Goal: Information Seeking & Learning: Find specific fact

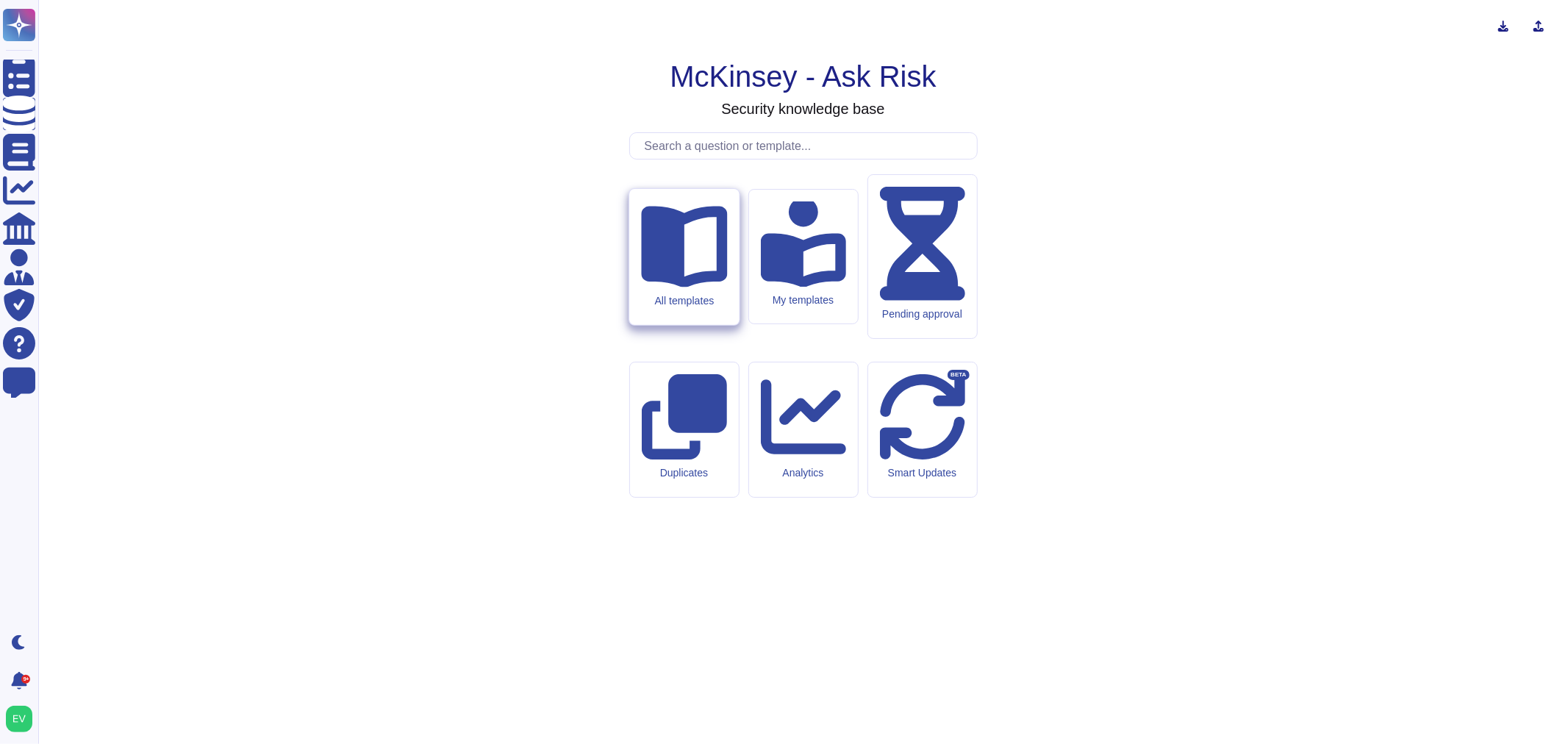
click at [659, 325] on div "All templates" at bounding box center [684, 257] width 110 height 136
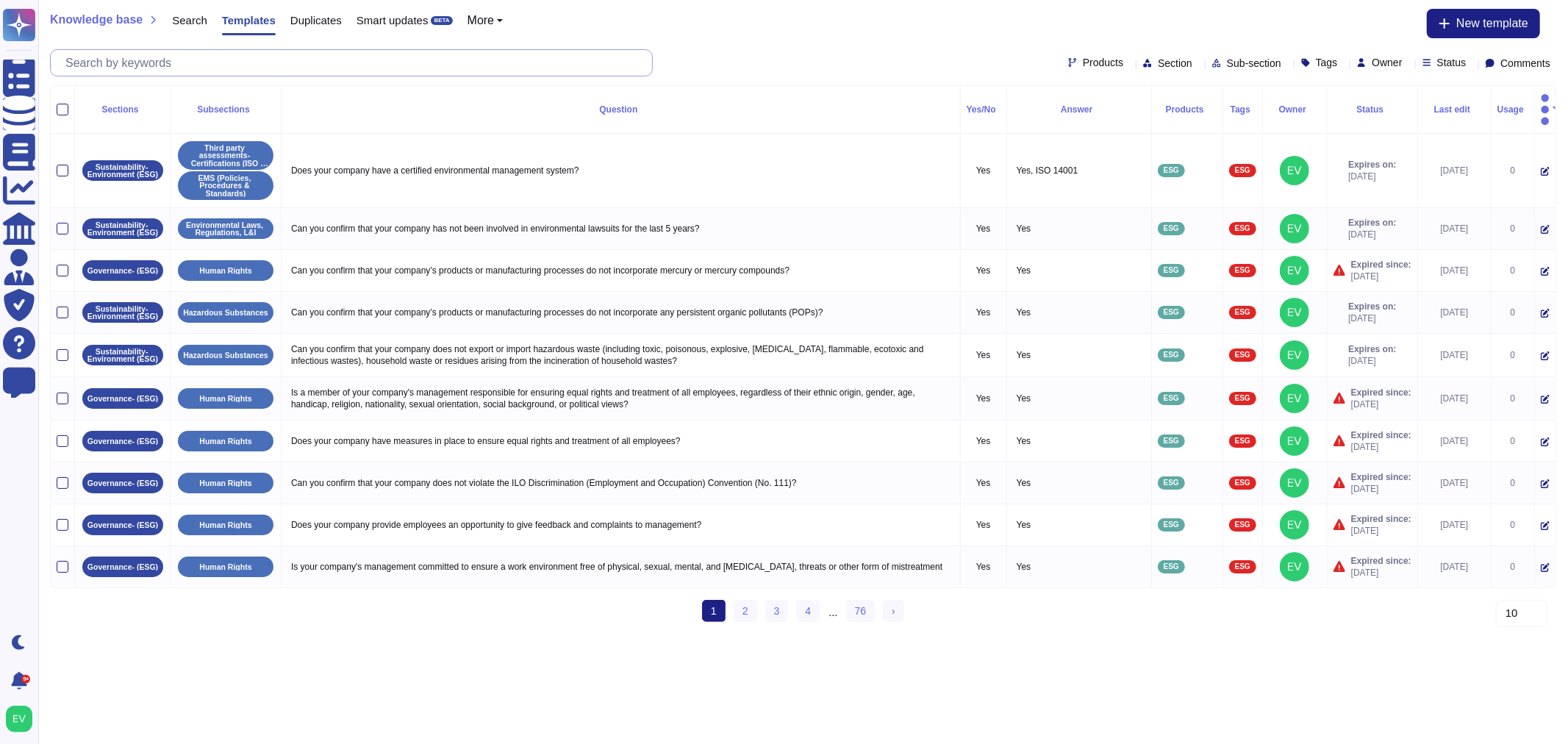
click at [132, 63] on input "text" at bounding box center [355, 63] width 594 height 26
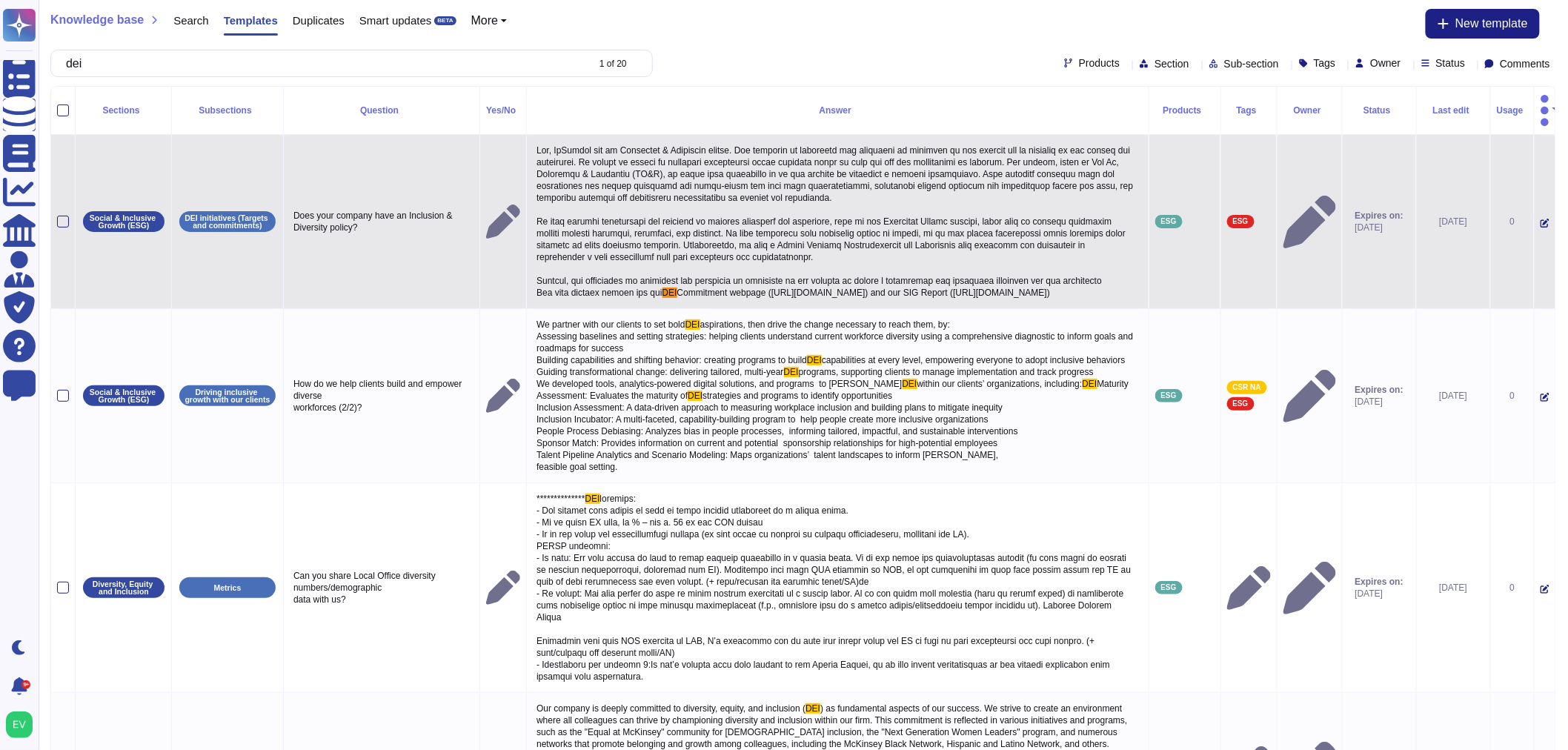
type input "dei"
drag, startPoint x: 936, startPoint y: 288, endPoint x: 535, endPoint y: 201, distance: 410.3
click at [535, 201] on td "DEI Commitment webpage ([URL][DOMAIN_NAME]) and our SIG Report ([URL][DOMAIN_NA…" at bounding box center [837, 222] width 622 height 174
copy p "We have several initiatives and programs to support inclusion and diversity, su…"
